Goal: Task Accomplishment & Management: Use online tool/utility

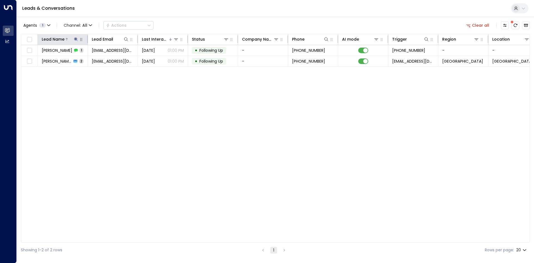
click at [77, 40] on icon at bounding box center [76, 39] width 4 height 4
click at [109, 59] on icon "button" at bounding box center [111, 60] width 4 height 4
drag, startPoint x: 77, startPoint y: 59, endPoint x: 75, endPoint y: 58, distance: 2.9
click at [77, 59] on input "text" at bounding box center [76, 59] width 77 height 10
type input "******"
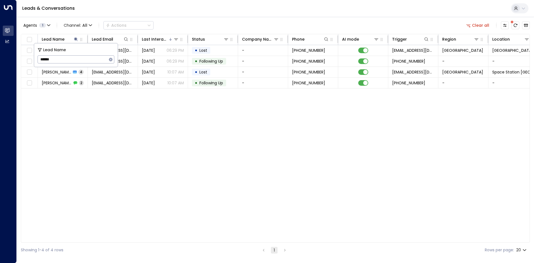
drag, startPoint x: 120, startPoint y: 122, endPoint x: 119, endPoint y: 105, distance: 16.8
click at [121, 122] on div "Lead Name Lead Email Last Interacted Status Company Name Phone AI mode Trigger …" at bounding box center [275, 138] width 509 height 209
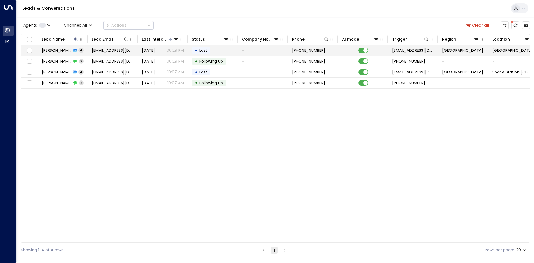
click at [116, 54] on td "[EMAIL_ADDRESS][DOMAIN_NAME]" at bounding box center [113, 50] width 50 height 11
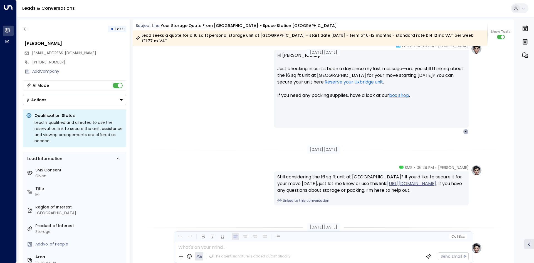
scroll to position [786, 0]
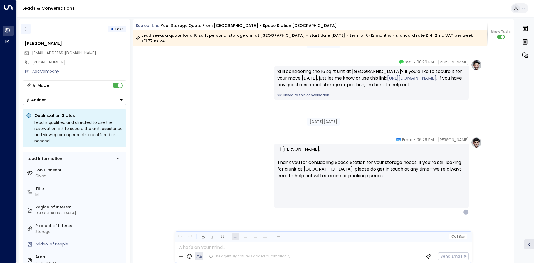
click at [27, 27] on icon "button" at bounding box center [26, 29] width 6 height 6
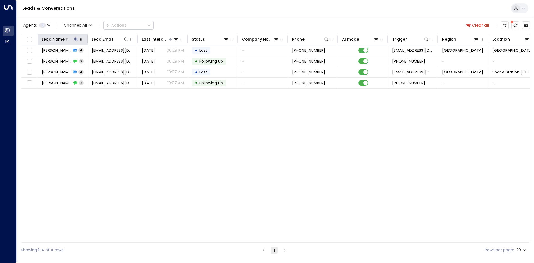
click at [75, 38] on icon at bounding box center [76, 39] width 4 height 4
click at [110, 59] on icon "button" at bounding box center [111, 60] width 4 height 4
click at [60, 59] on input "text" at bounding box center [76, 59] width 77 height 10
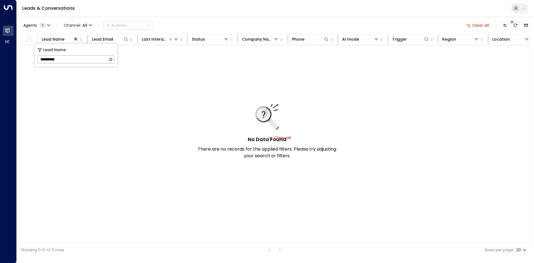
type input "**********"
click at [481, 24] on button "Clear all" at bounding box center [478, 25] width 28 height 8
